Goal: Transaction & Acquisition: Book appointment/travel/reservation

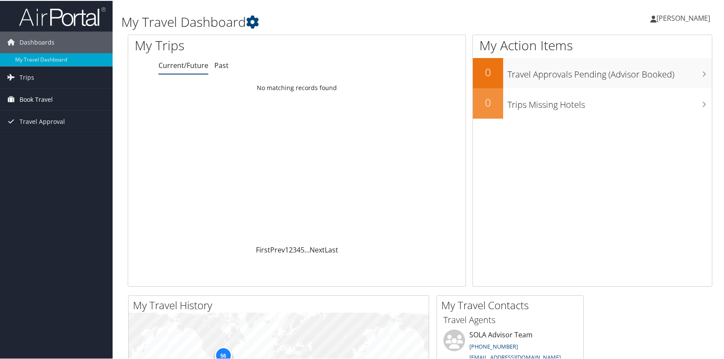
click at [28, 97] on span "Book Travel" at bounding box center [35, 99] width 33 height 22
click at [34, 124] on link "Book/Manage Online Trips" at bounding box center [56, 129] width 113 height 13
